Goal: Navigation & Orientation: Find specific page/section

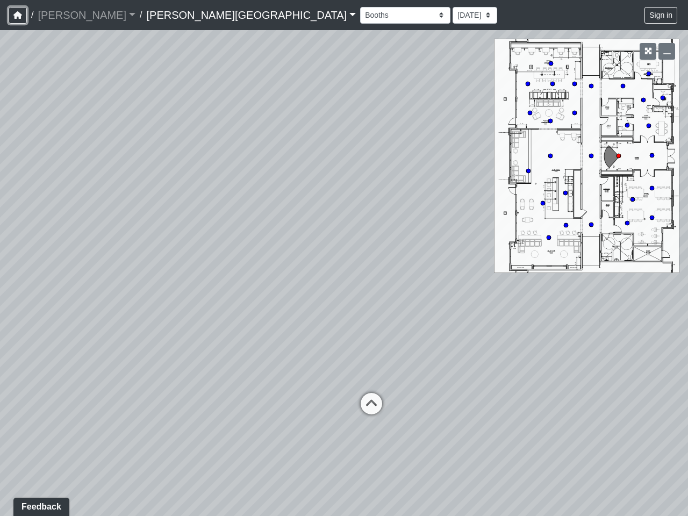
click at [18, 15] on icon "button" at bounding box center [17, 15] width 9 height 8
click at [661, 15] on button "Sign in" at bounding box center [660, 15] width 33 height 17
click at [647, 51] on icon "button" at bounding box center [648, 51] width 8 height 8
click at [666, 51] on icon "button" at bounding box center [667, 51] width 8 height 8
click at [371, 403] on icon at bounding box center [371, 409] width 32 height 32
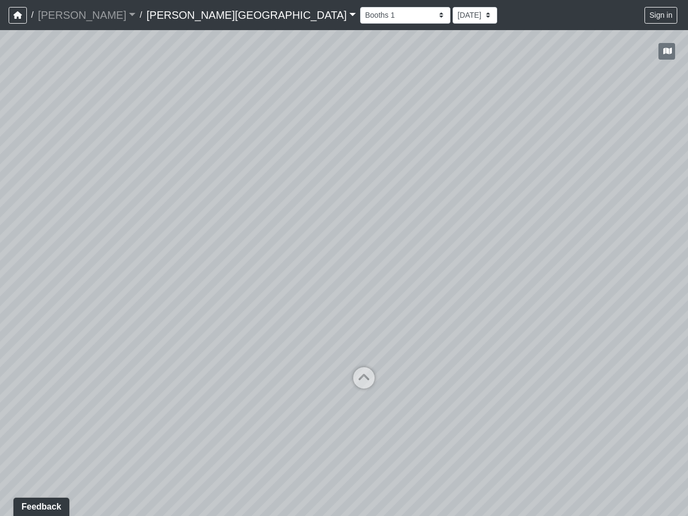
select select "fhSDUKkkJCf45yZWF6wqxq"
